Goal: Task Accomplishment & Management: Manage account settings

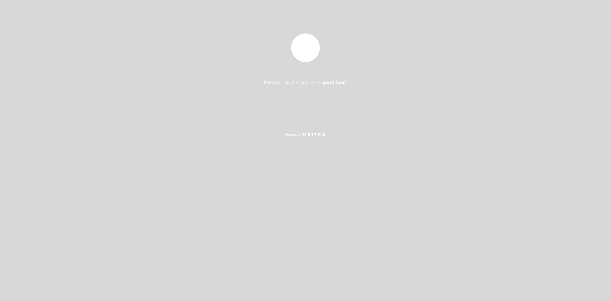
select select "es"
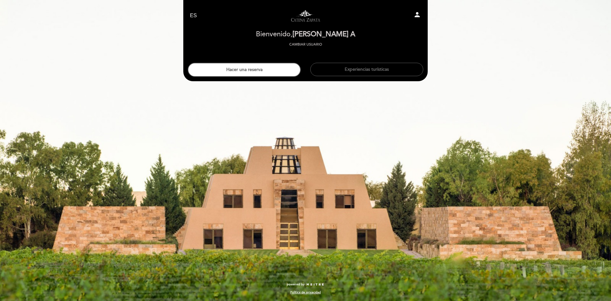
click at [414, 15] on icon "person" at bounding box center [417, 15] width 8 height 8
select select "es"
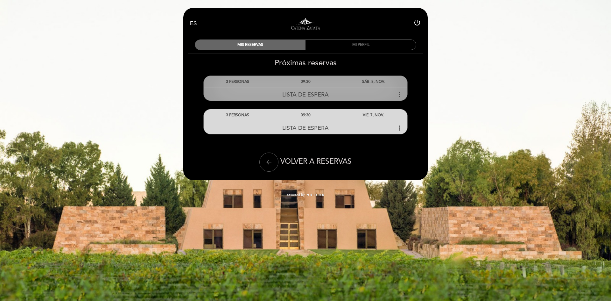
drag, startPoint x: 338, startPoint y: 87, endPoint x: 306, endPoint y: 96, distance: 32.6
click at [306, 96] on span "LISTA DE ESPERA" at bounding box center [305, 94] width 46 height 7
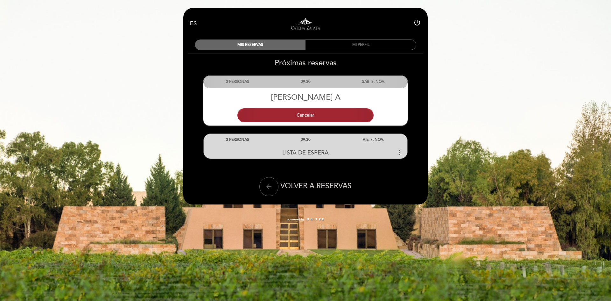
click at [307, 114] on button "Cancelar" at bounding box center [305, 115] width 136 height 14
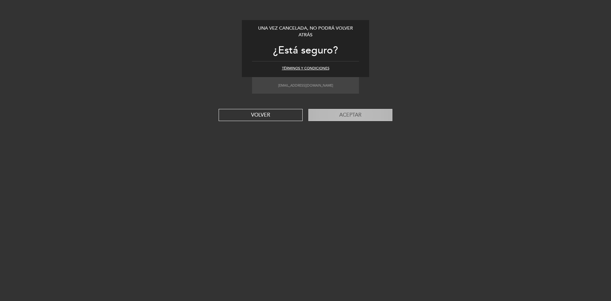
click at [355, 114] on button "Aceptar" at bounding box center [350, 115] width 84 height 12
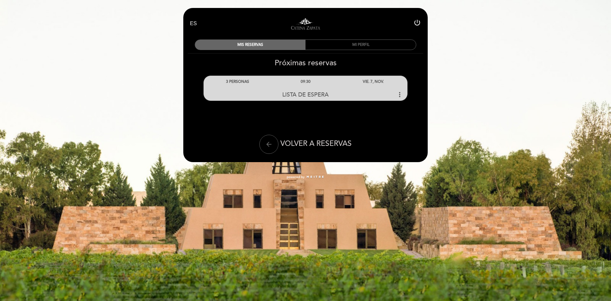
click at [418, 23] on icon "power_settings_new" at bounding box center [417, 23] width 8 height 8
select select "es"
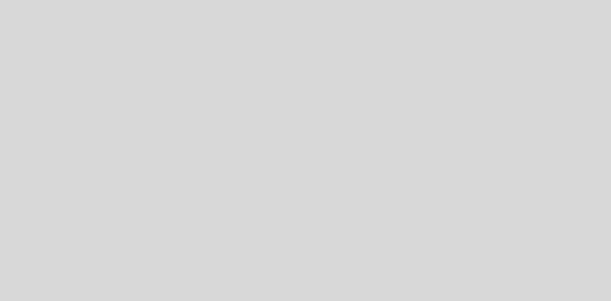
select select "es"
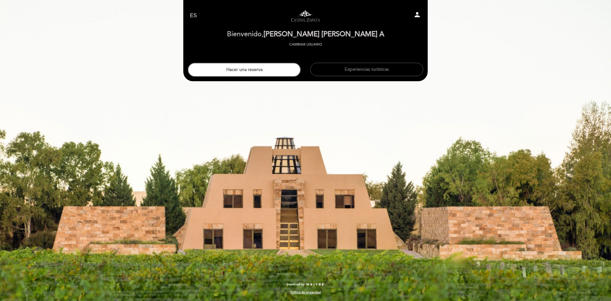
click at [419, 17] on icon "person" at bounding box center [417, 15] width 8 height 8
select select "es"
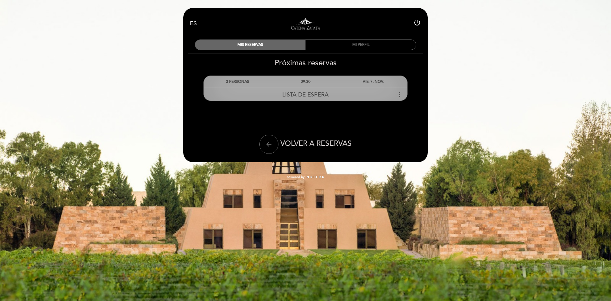
click at [399, 94] on icon "more_vert" at bounding box center [400, 95] width 8 height 8
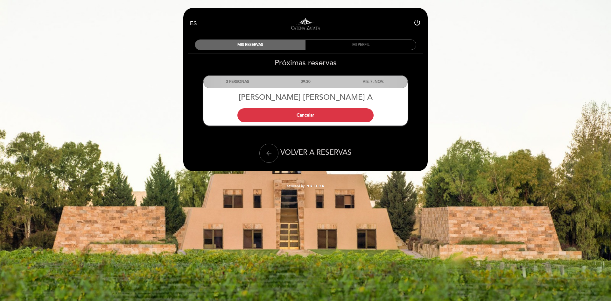
click at [143, 61] on div "EN ES PT Visitas y degustaciones en La Pirámide power_settings_new MIS RESERVAS…" at bounding box center [305, 97] width 611 height 194
click at [359, 45] on div "MI PERFIL" at bounding box center [360, 45] width 110 height 10
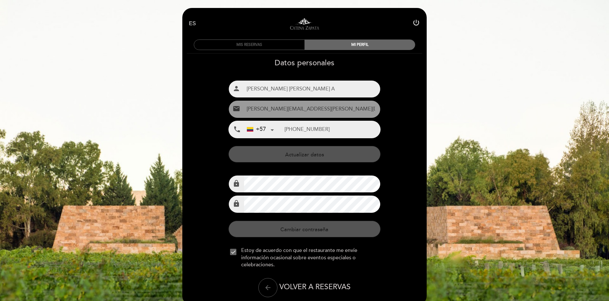
click at [237, 43] on div "MIS RESERVAS" at bounding box center [249, 45] width 110 height 10
